Goal: Transaction & Acquisition: Purchase product/service

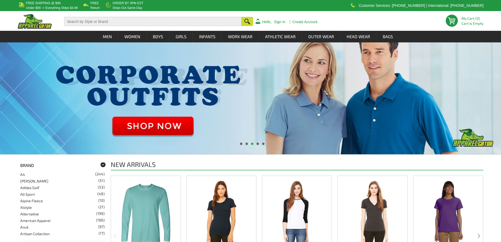
click at [197, 21] on input "text" at bounding box center [152, 21] width 177 height 9
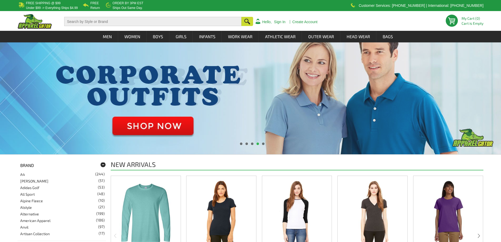
paste input "Hyp Spongebob Socks for Men"
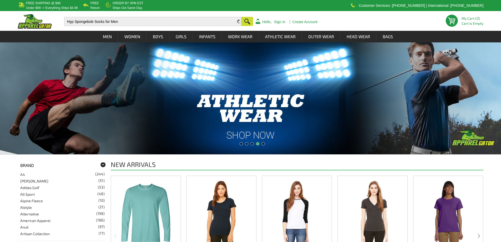
type input "Hyp Spongebob Socks for Men"
click at [244, 21] on button "button" at bounding box center [247, 22] width 12 height 10
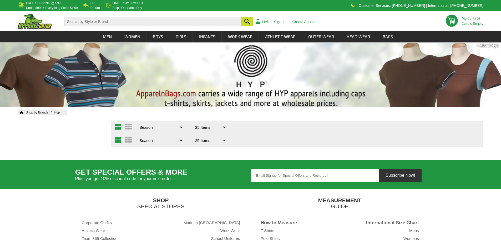
click at [181, 127] on select "Price - Low to High Price - High to Low Reviews Season Top Seller" at bounding box center [160, 126] width 45 height 13
click at [226, 127] on select "25 Items 50 Items 75 Items 100 Items ALL" at bounding box center [210, 126] width 33 height 13
click at [271, 131] on div "Price - Low to High Price - High to Low Reviews Season Top Seller 25 Items 50 I…" at bounding box center [297, 126] width 372 height 13
click at [119, 126] on span at bounding box center [119, 127] width 9 height 6
click at [223, 128] on select "25 Items 50 Items 75 Items 100 Items ALL" at bounding box center [210, 126] width 33 height 13
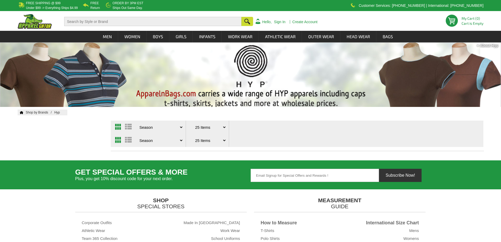
select select "/hyp/index.htm?viewtype=grid&pagesize=999"
click at [194, 120] on select "25 Items 50 Items 75 Items 100 Items ALL" at bounding box center [210, 126] width 33 height 13
drag, startPoint x: 0, startPoint y: 0, endPoint x: 224, endPoint y: 142, distance: 265.2
click at [224, 142] on select "25 Items 50 Items 75 Items 100 Items ALL" at bounding box center [210, 140] width 33 height 13
click at [283, 135] on div "Price - Low to High Price - High to Low Reviews Season Top Seller 25 Items 50 I…" at bounding box center [297, 140] width 372 height 13
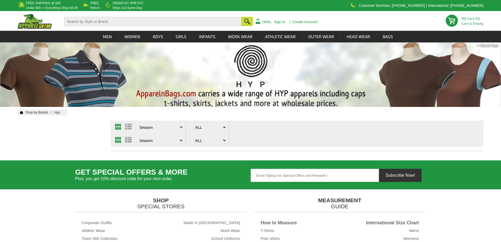
click at [33, 24] on img at bounding box center [35, 21] width 34 height 15
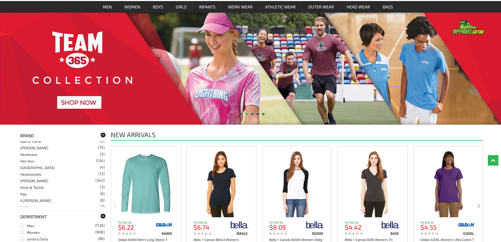
scroll to position [342, 0]
click at [24, 190] on link "Hyp (6)" at bounding box center [23, 190] width 6 height 4
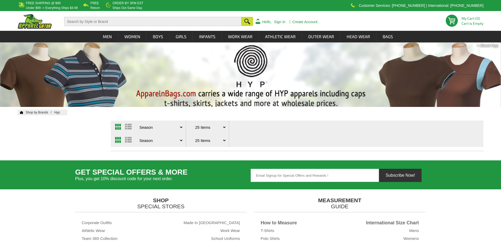
click at [41, 112] on link "Shop by Brands" at bounding box center [40, 112] width 29 height 4
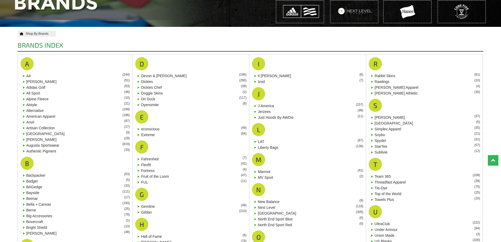
scroll to position [53, 0]
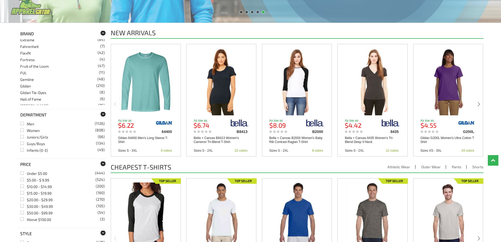
scroll to position [290, 0]
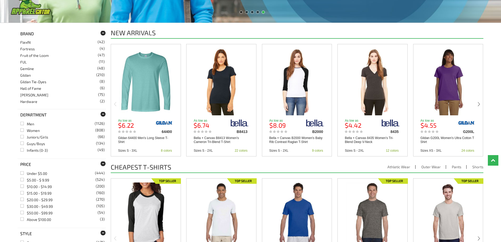
click at [25, 75] on link "Gildan (210)" at bounding box center [25, 75] width 11 height 4
